Goal: Navigation & Orientation: Understand site structure

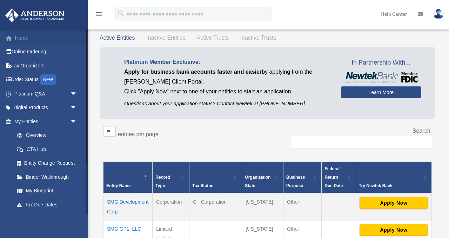
click at [28, 36] on link "Home" at bounding box center [46, 38] width 83 height 14
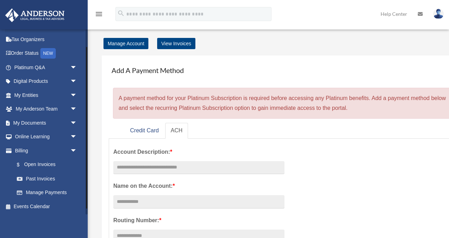
scroll to position [27, 0]
click at [41, 109] on link "My Anderson Team arrow_drop_down" at bounding box center [46, 109] width 83 height 14
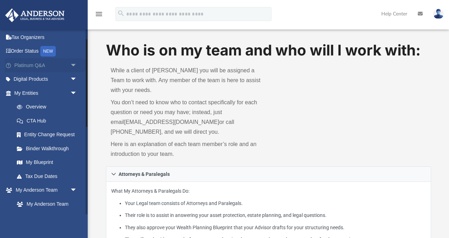
scroll to position [29, 0]
click at [45, 66] on link "Platinum Q&A arrow_drop_down" at bounding box center [46, 65] width 83 height 14
